Goal: Information Seeking & Learning: Learn about a topic

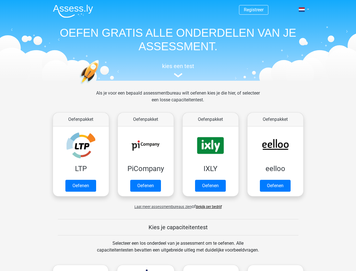
click at [302, 10] on span at bounding box center [302, 9] width 6 height 5
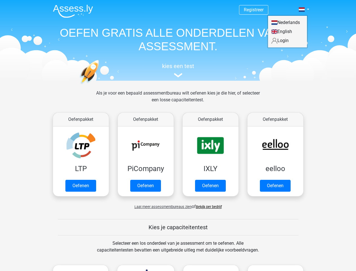
click at [162, 206] on span "Laat meer assessmentbureaus zien" at bounding box center [163, 206] width 57 height 4
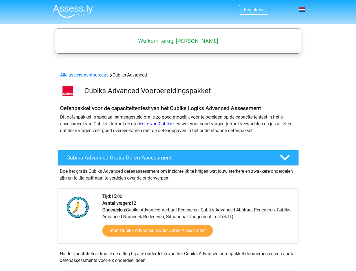
click at [302, 10] on span at bounding box center [302, 9] width 6 height 5
